Goal: Check status: Check status

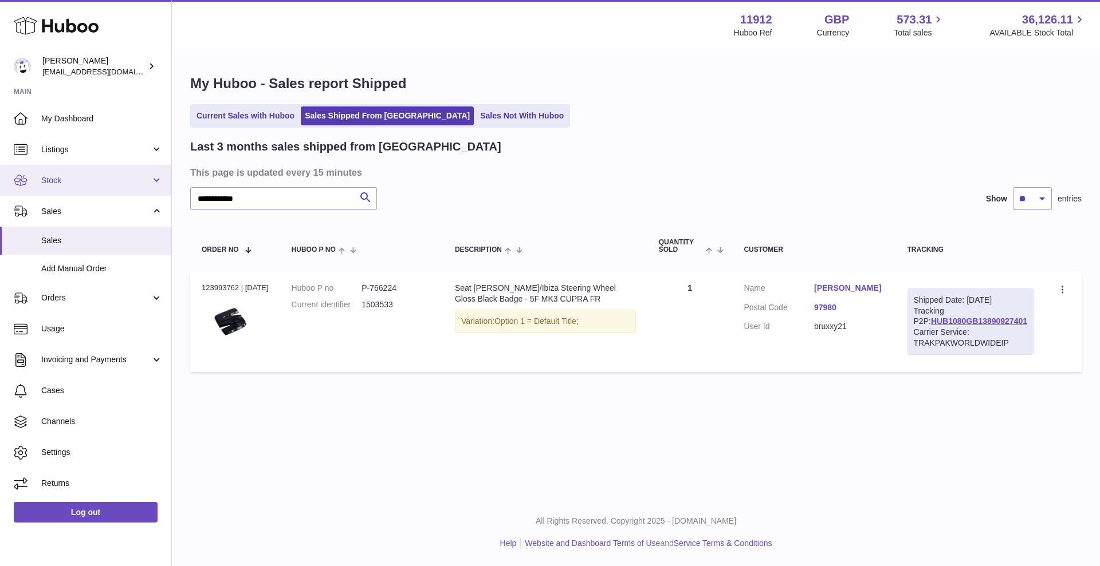
click at [163, 179] on link "Stock" at bounding box center [85, 180] width 171 height 31
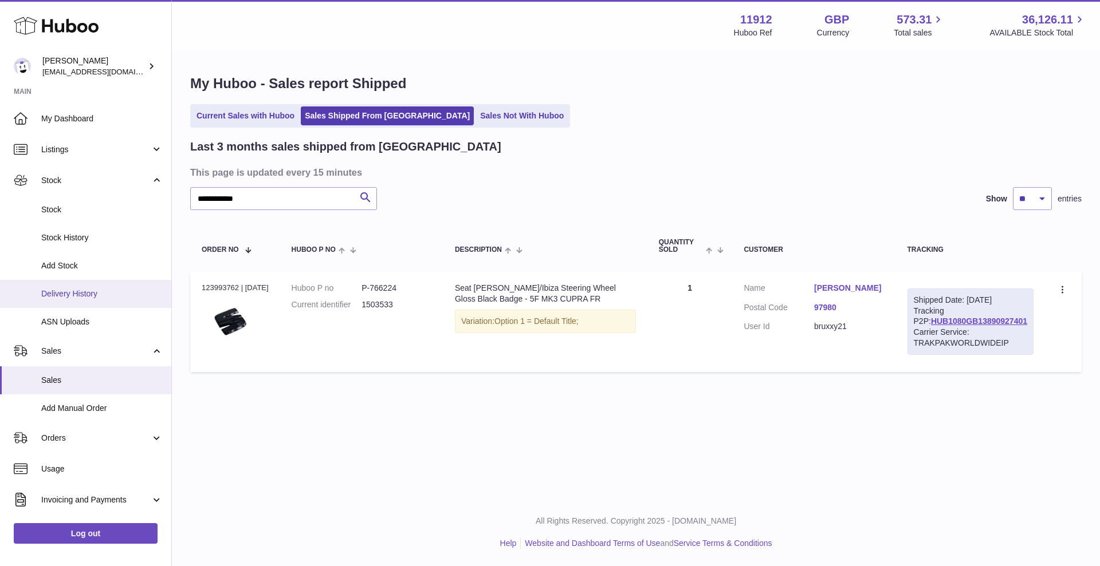
click at [88, 298] on span "Delivery History" at bounding box center [101, 294] width 121 height 11
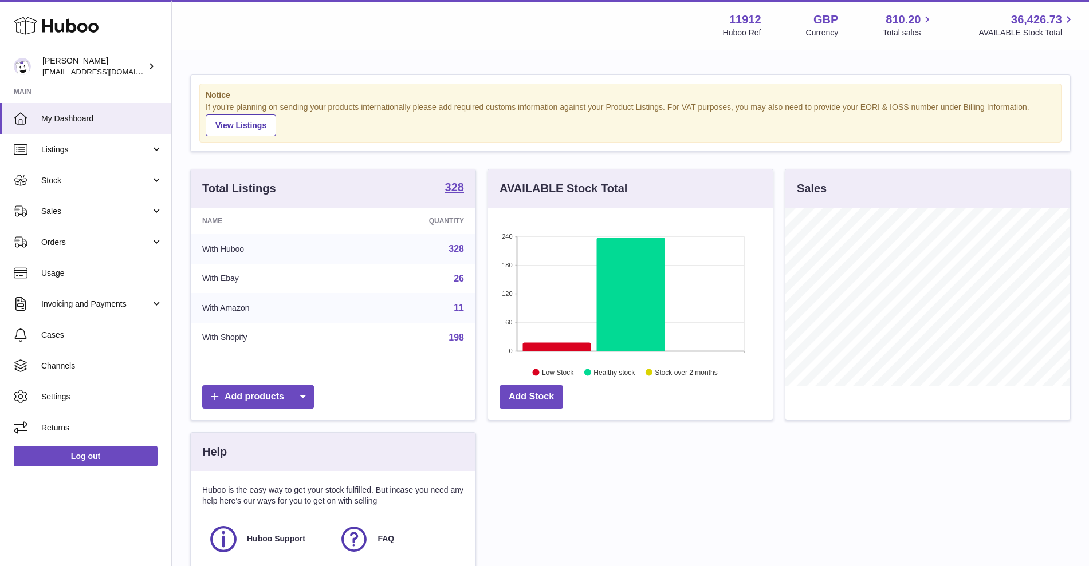
scroll to position [179, 285]
click at [160, 186] on link "Stock" at bounding box center [85, 180] width 171 height 31
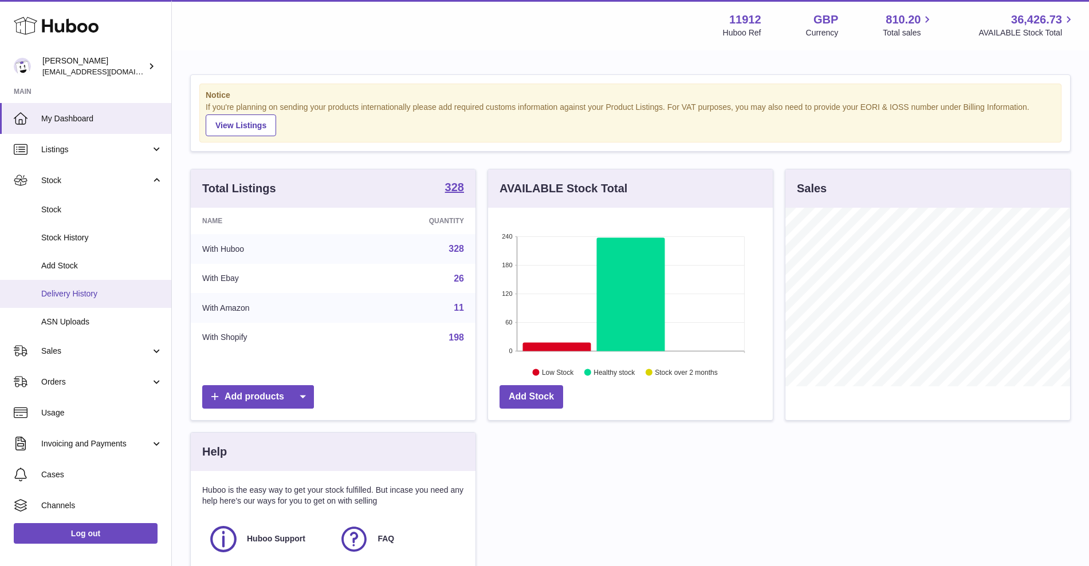
click at [102, 295] on span "Delivery History" at bounding box center [101, 294] width 121 height 11
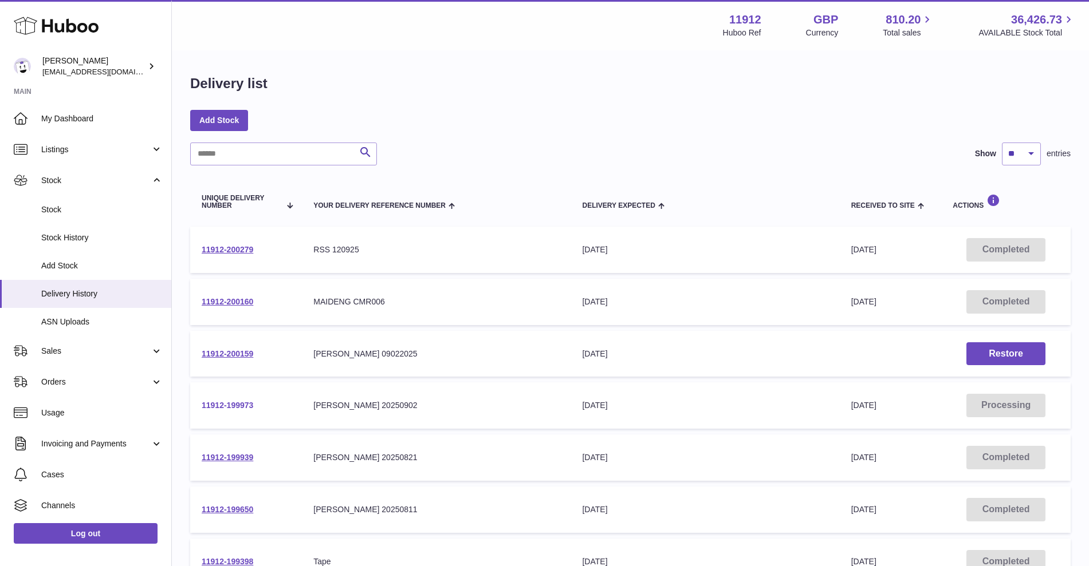
click at [205, 403] on link "11912-199973" at bounding box center [228, 405] width 52 height 9
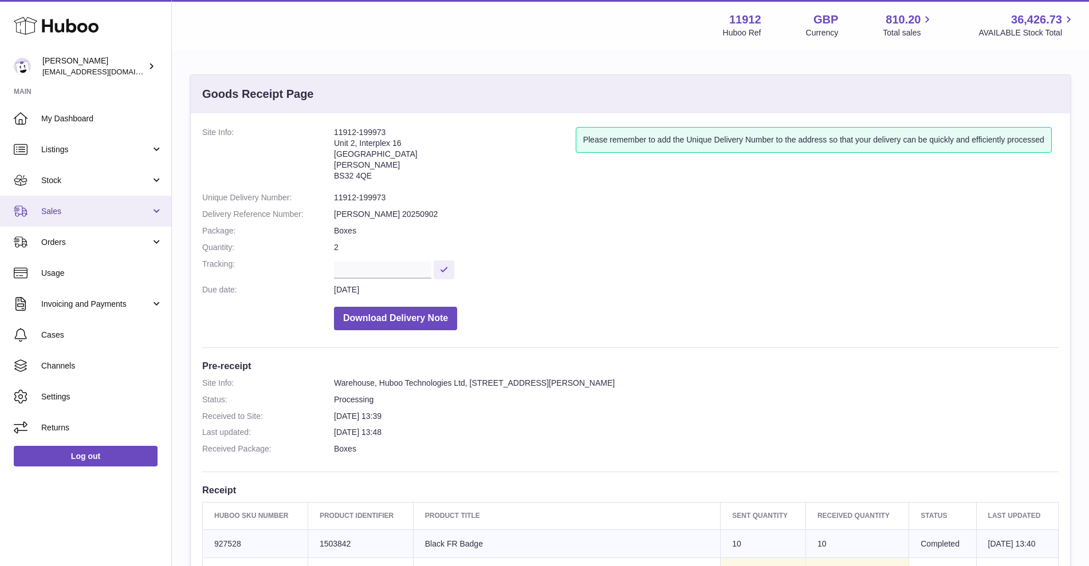
click at [119, 208] on span "Sales" at bounding box center [95, 211] width 109 height 11
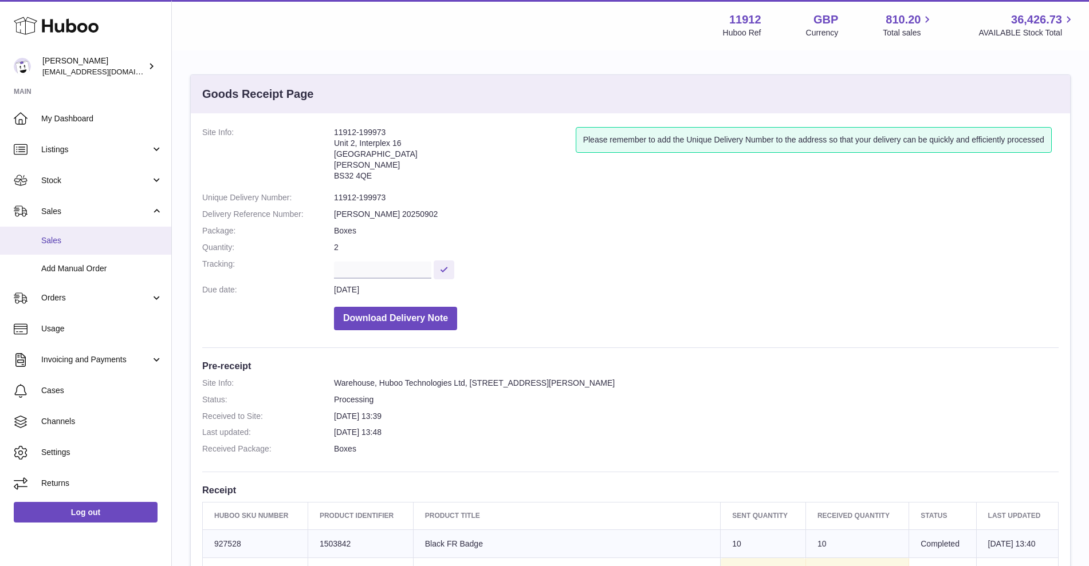
click at [93, 246] on span "Sales" at bounding box center [101, 240] width 121 height 11
